Goal: Task Accomplishment & Management: Use online tool/utility

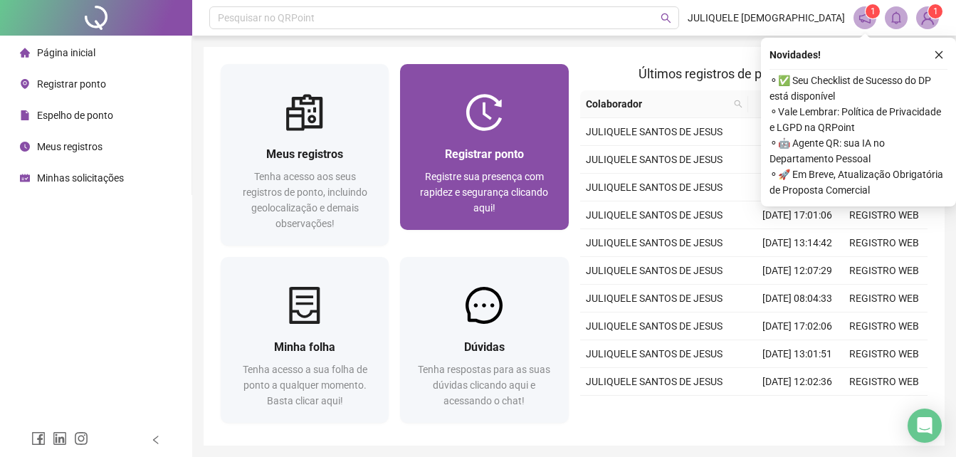
click at [503, 162] on div "Registrar ponto" at bounding box center [484, 154] width 134 height 18
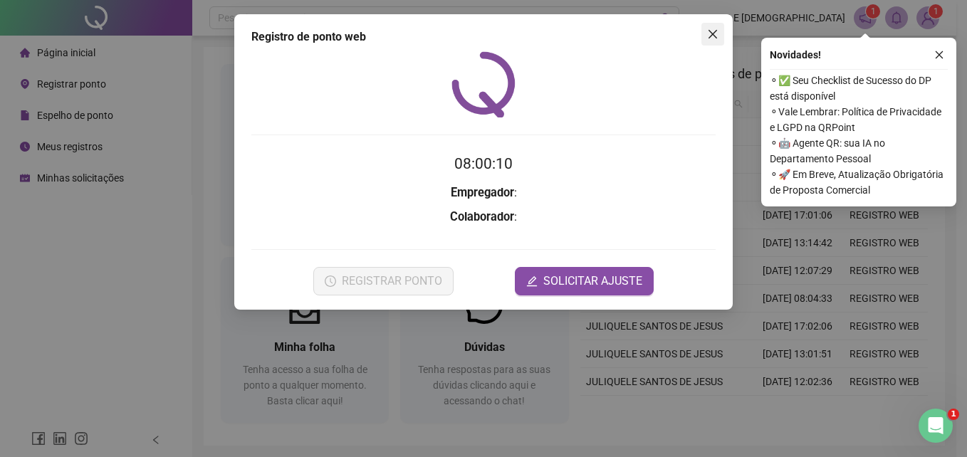
click at [715, 33] on icon "close" at bounding box center [712, 34] width 9 height 9
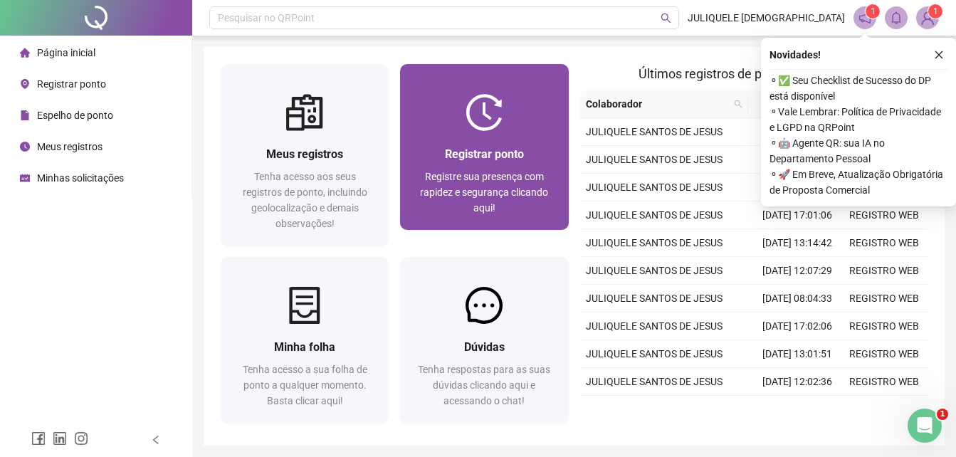
click at [458, 139] on div "Registrar ponto Registre sua presença com rapidez e segurança clicando aqui!" at bounding box center [484, 180] width 168 height 99
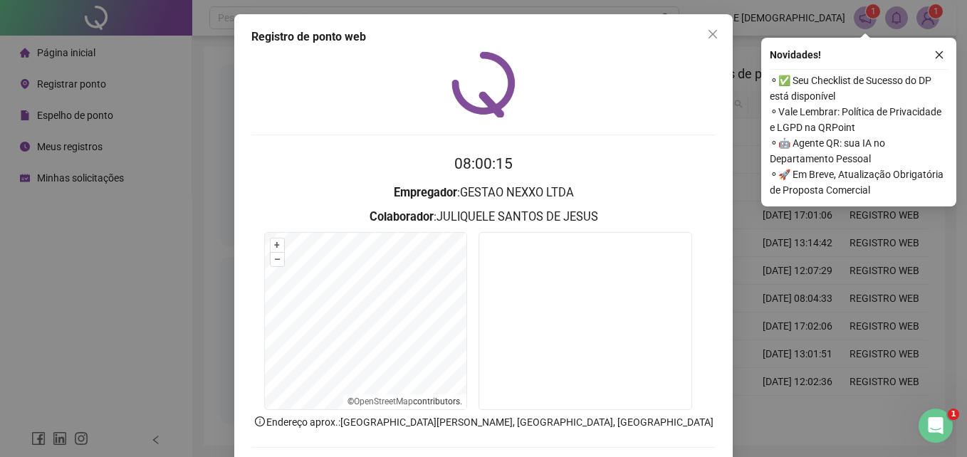
scroll to position [68, 0]
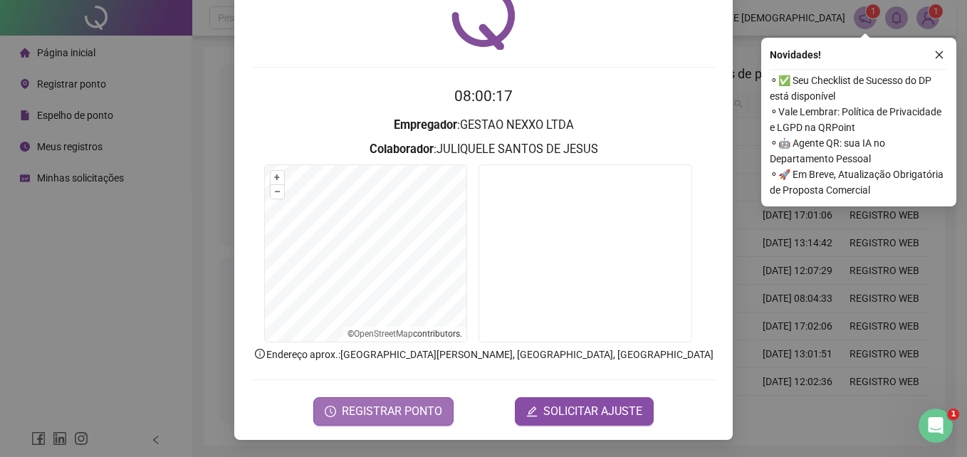
click at [418, 416] on span "REGISTRAR PONTO" at bounding box center [392, 411] width 100 height 17
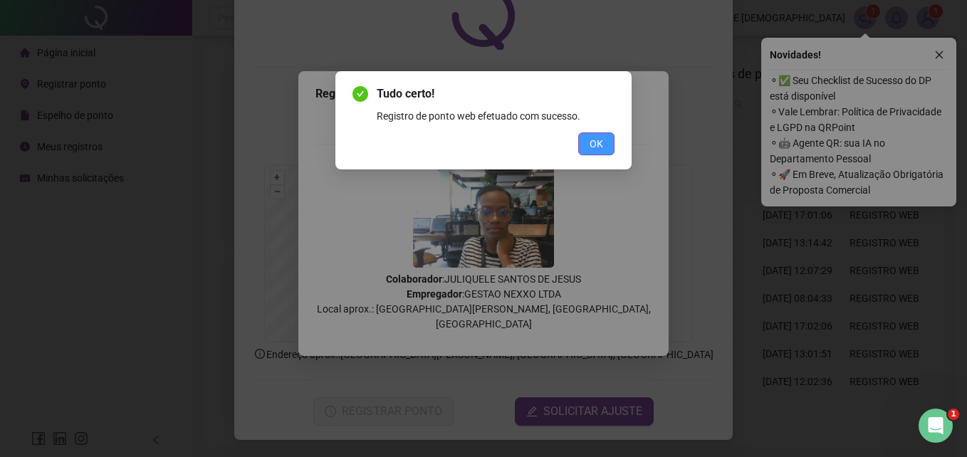
click at [597, 147] on span "OK" at bounding box center [596, 144] width 14 height 16
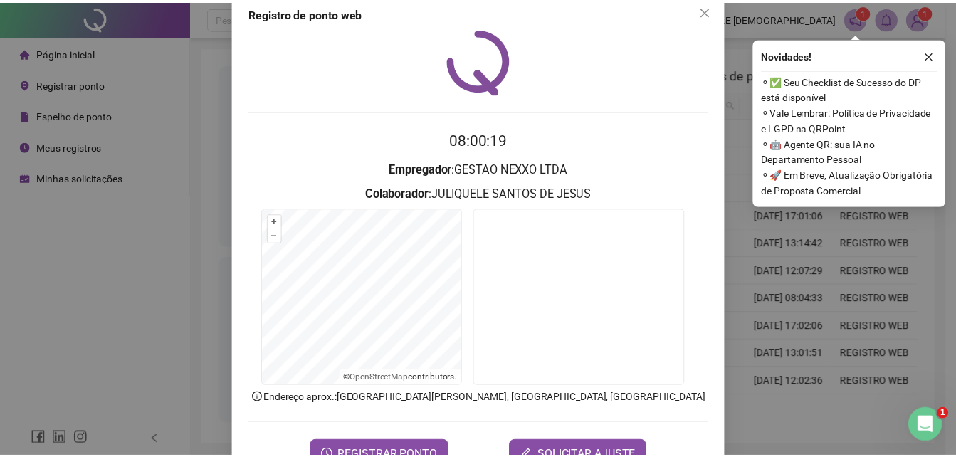
scroll to position [0, 0]
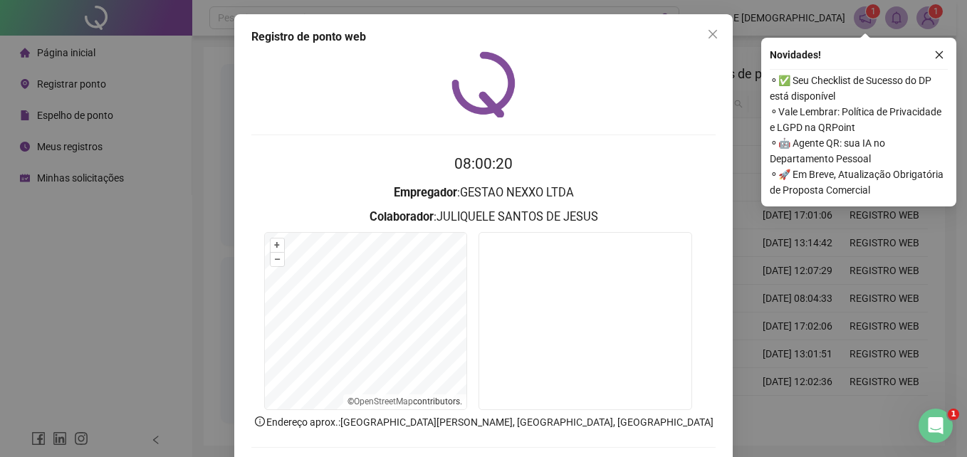
click at [701, 32] on span "Close" at bounding box center [712, 33] width 23 height 11
